Goal: Task Accomplishment & Management: Manage account settings

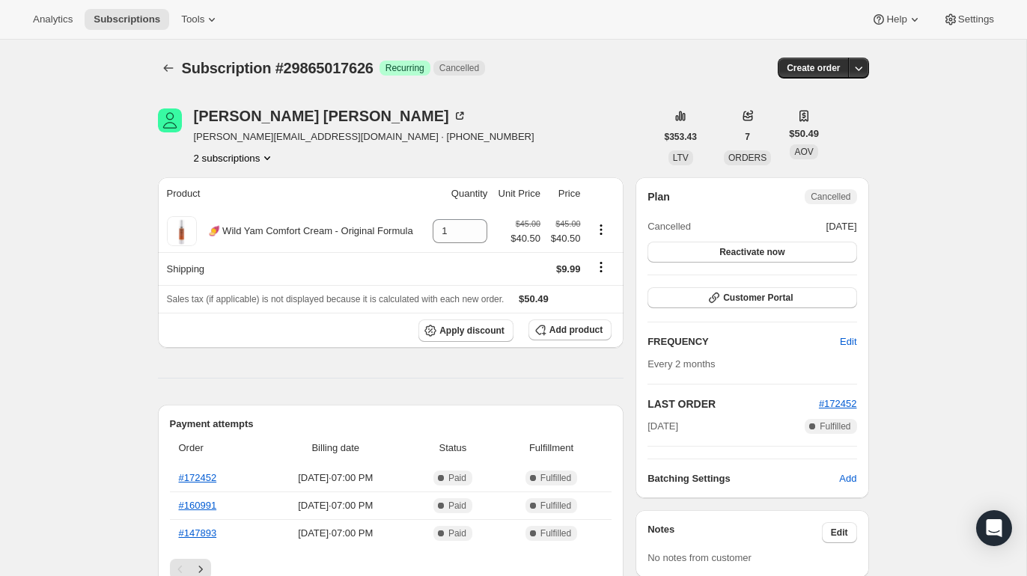
click at [266, 160] on icon "Product actions" at bounding box center [267, 157] width 15 height 15
click at [261, 210] on span "31001674010" at bounding box center [232, 211] width 104 height 15
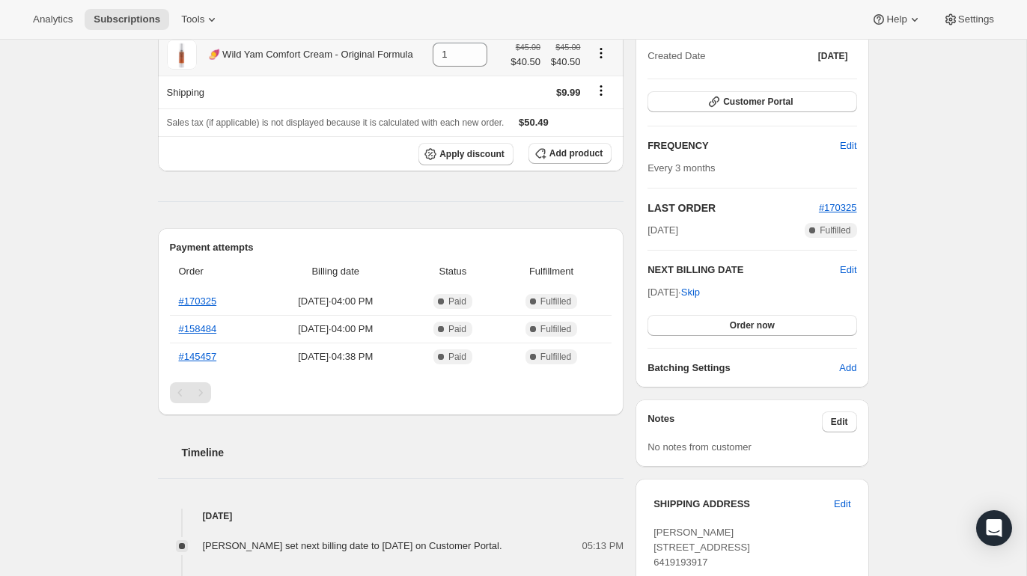
scroll to position [183, 0]
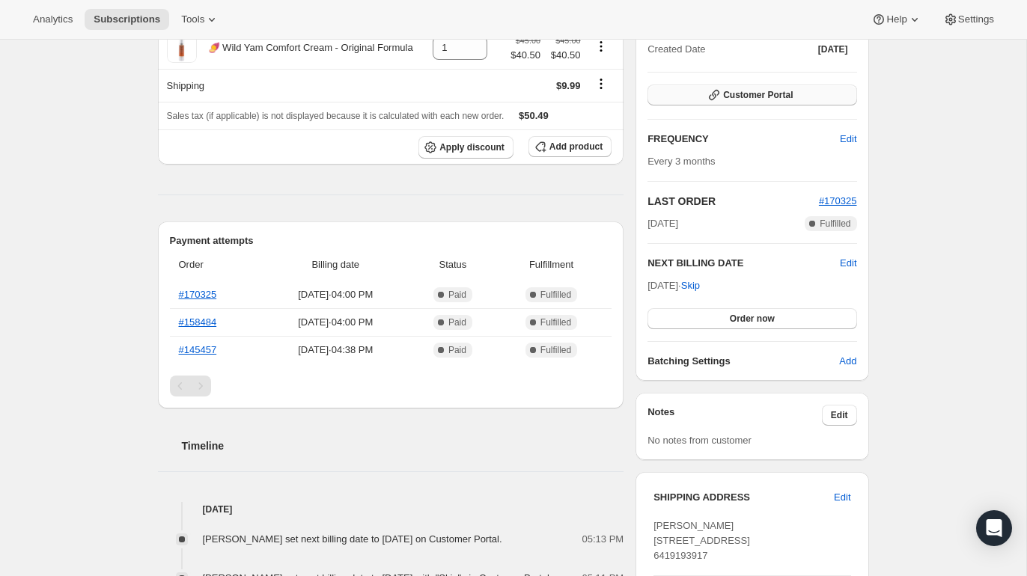
click at [689, 85] on button "Customer Portal" at bounding box center [752, 95] width 209 height 21
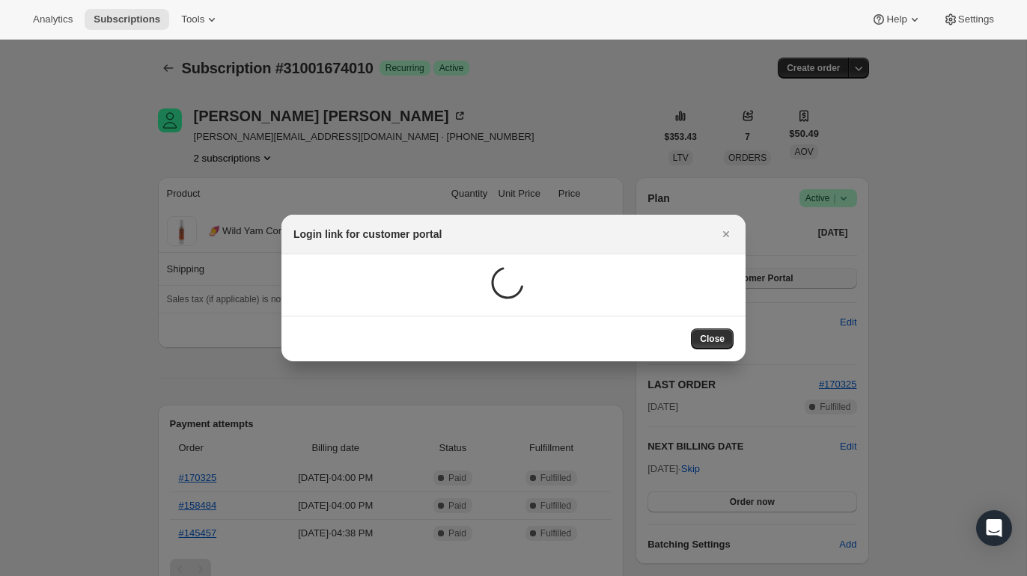
scroll to position [0, 0]
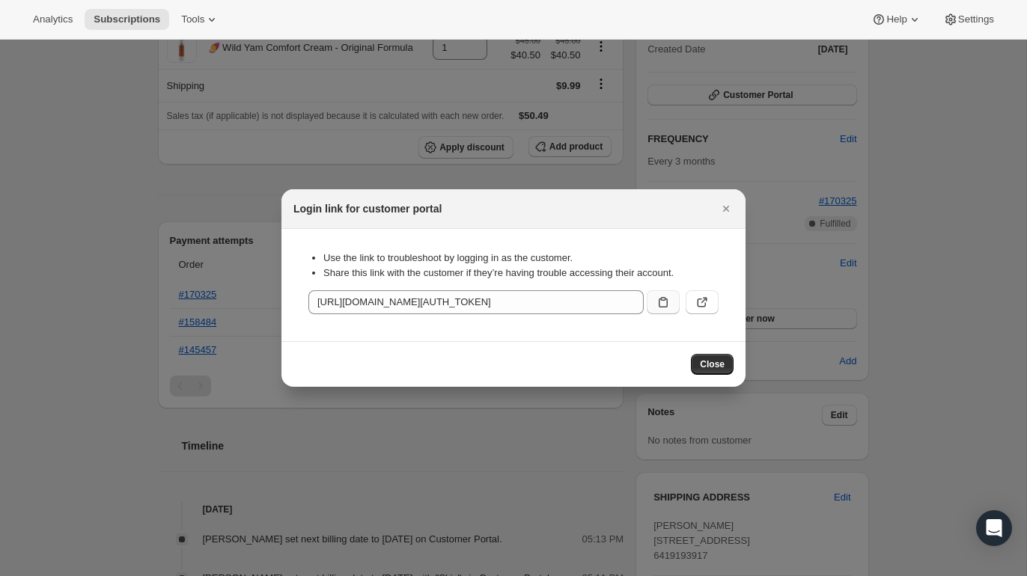
click at [665, 299] on icon ":re2:" at bounding box center [663, 302] width 9 height 10
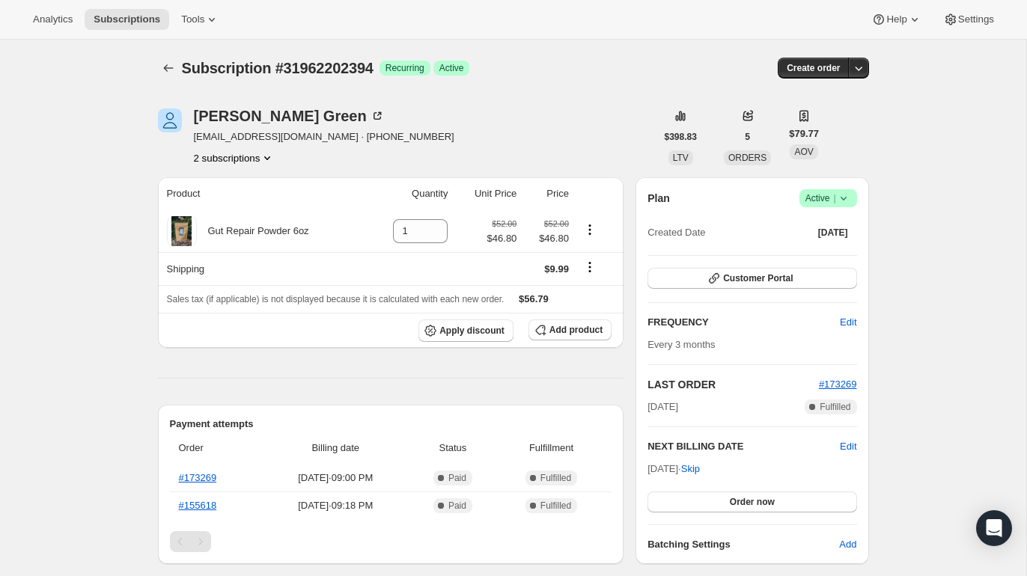
click at [246, 158] on button "2 subscriptions" at bounding box center [235, 157] width 82 height 15
click at [247, 181] on span "31793807642" at bounding box center [232, 186] width 104 height 15
click at [701, 275] on button "Customer Portal" at bounding box center [752, 278] width 209 height 21
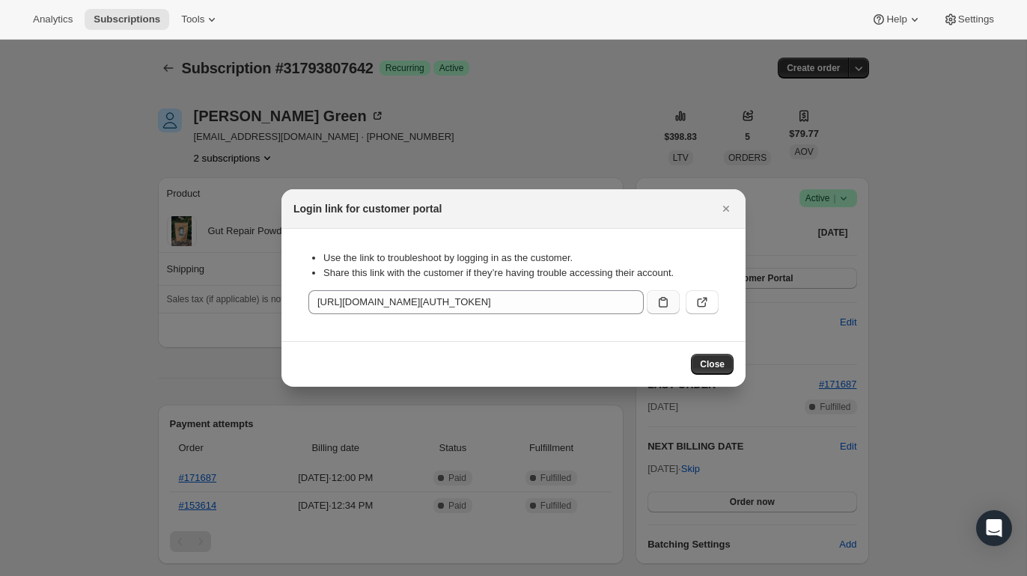
click at [667, 305] on icon ":reb:" at bounding box center [663, 302] width 9 height 10
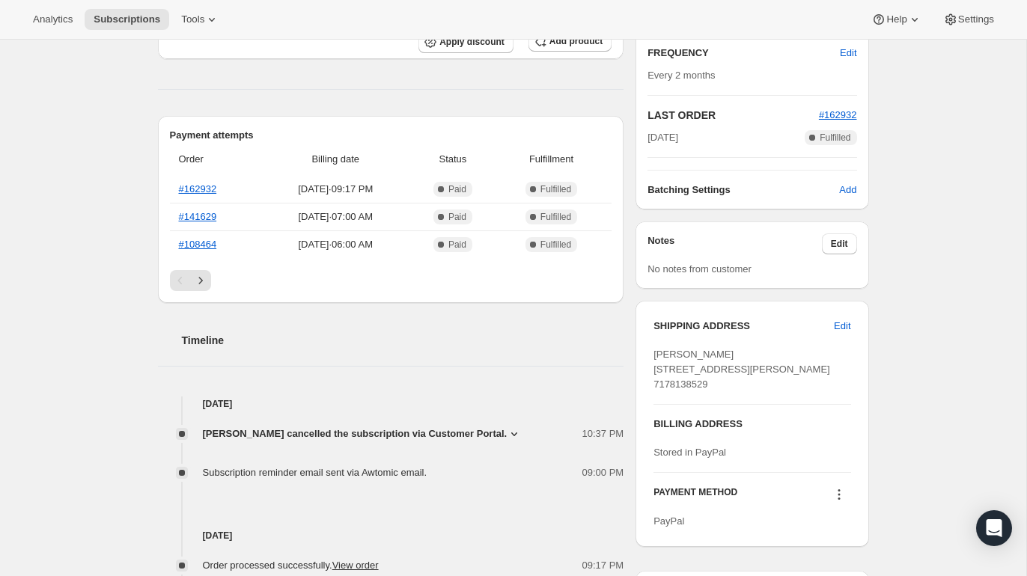
scroll to position [400, 0]
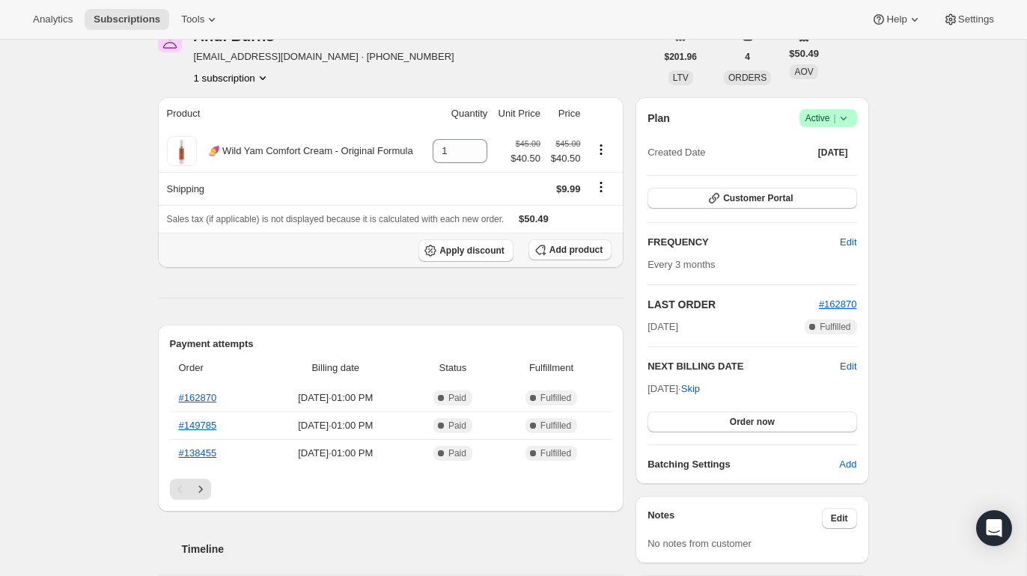
scroll to position [97, 0]
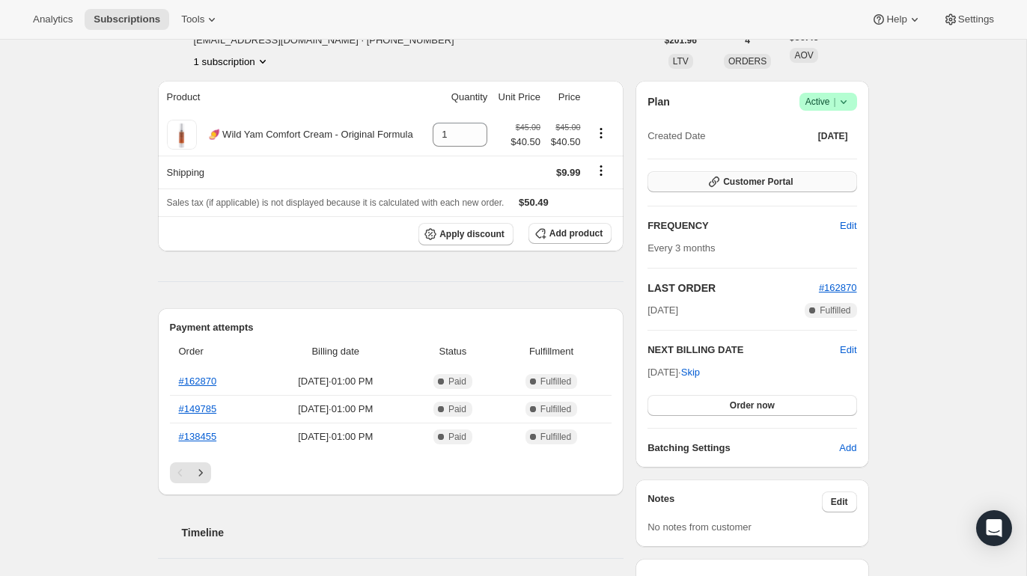
click at [722, 189] on button "Customer Portal" at bounding box center [752, 181] width 209 height 21
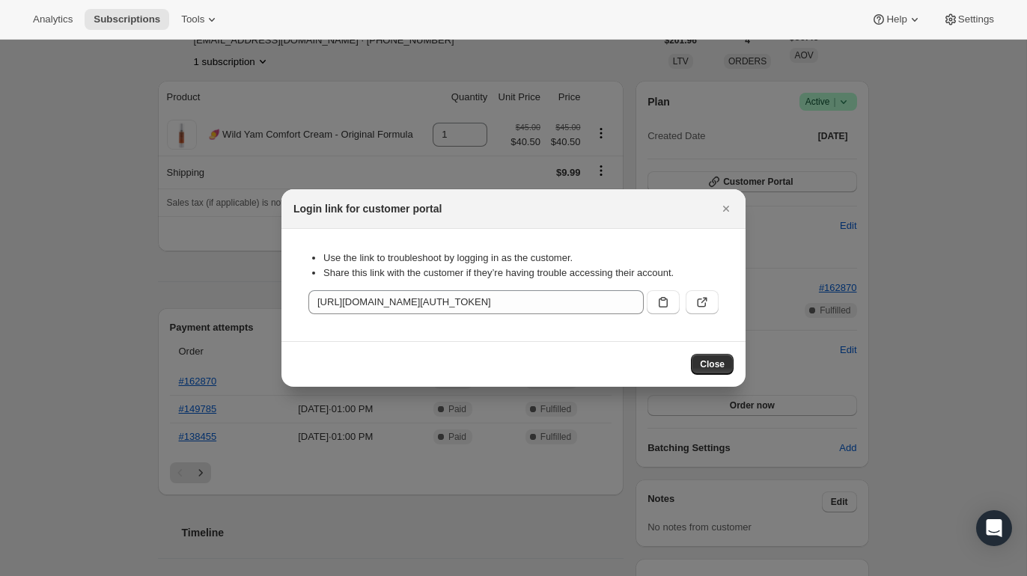
click at [661, 285] on div ":rbt:" at bounding box center [680, 299] width 78 height 30
click at [662, 306] on icon ":rbt:" at bounding box center [663, 302] width 15 height 15
